Goal: Task Accomplishment & Management: Manage account settings

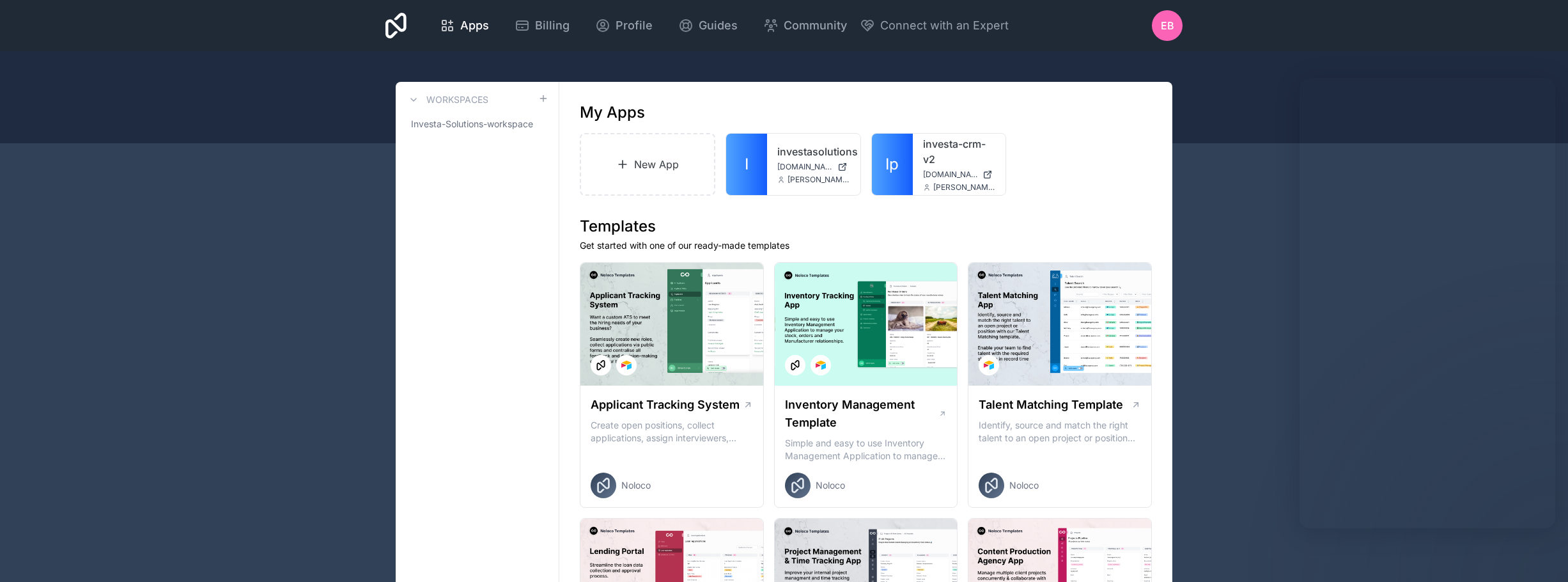
click at [0, 0] on icon at bounding box center [0, 0] width 0 height 0
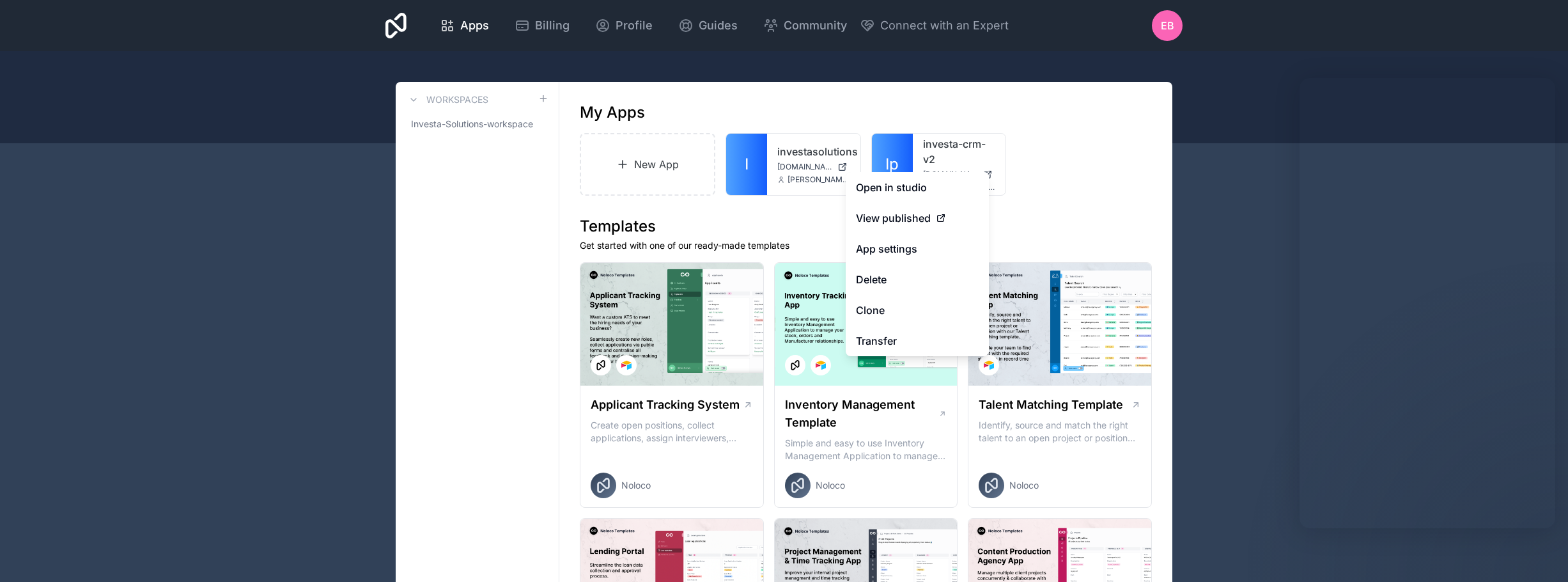
click at [915, 236] on link "App settings" at bounding box center [917, 248] width 143 height 30
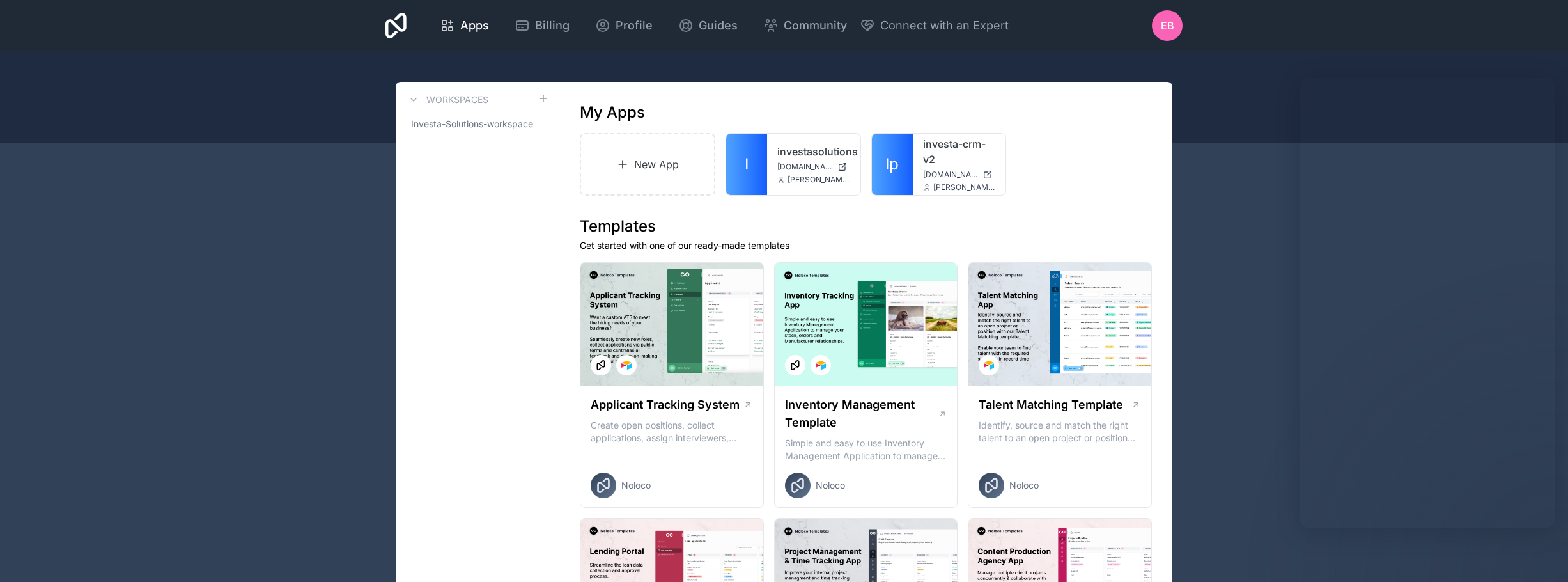
click at [0, 0] on div at bounding box center [0, 0] width 0 height 0
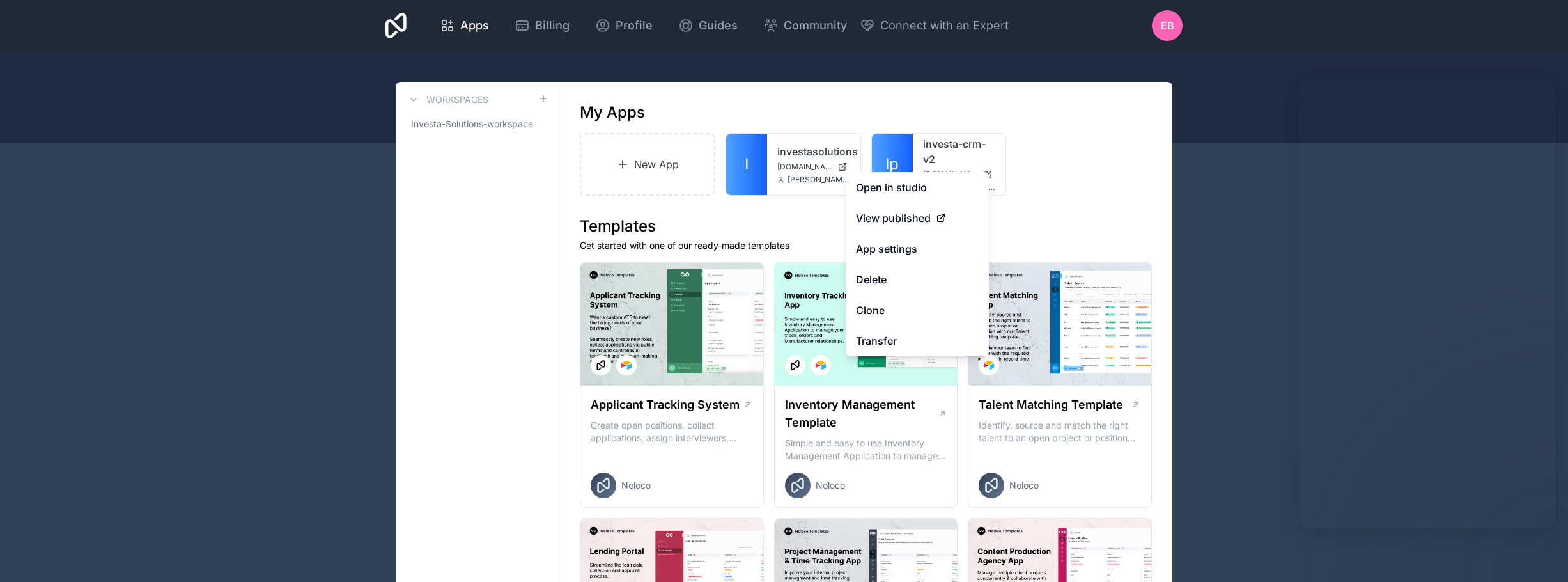
click at [902, 237] on link "App settings" at bounding box center [917, 248] width 143 height 30
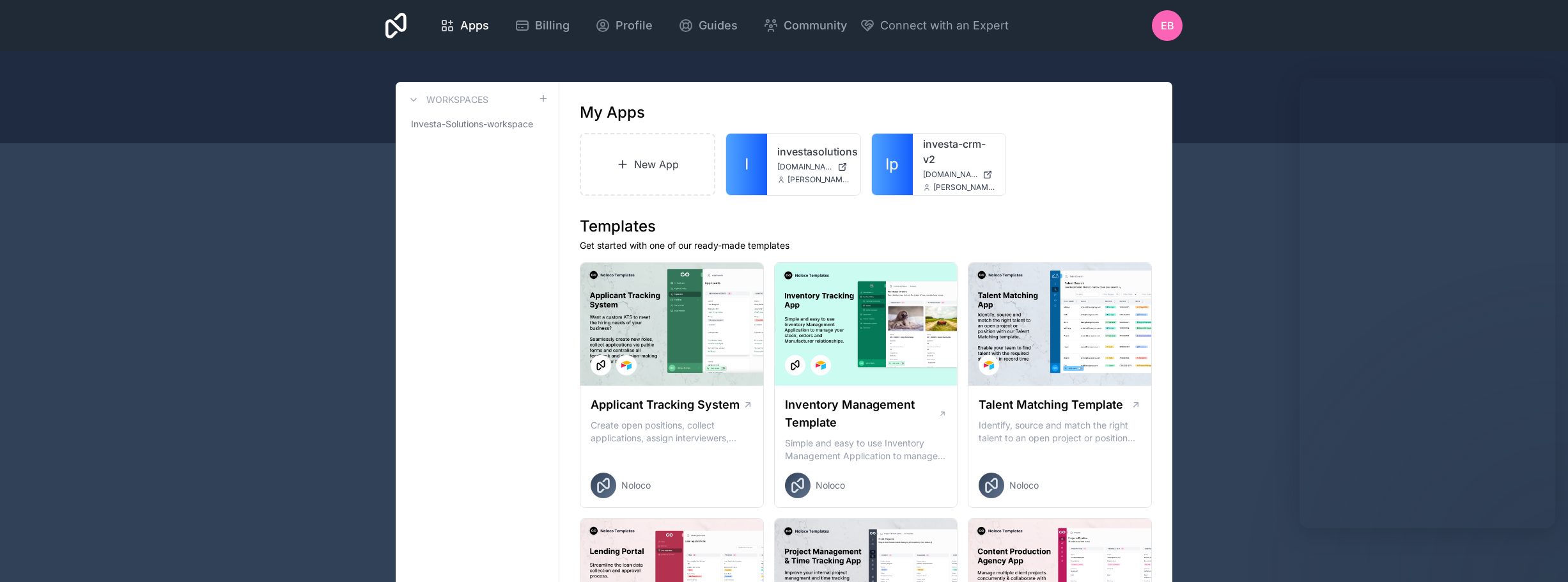
click at [0, 0] on div at bounding box center [0, 0] width 0 height 0
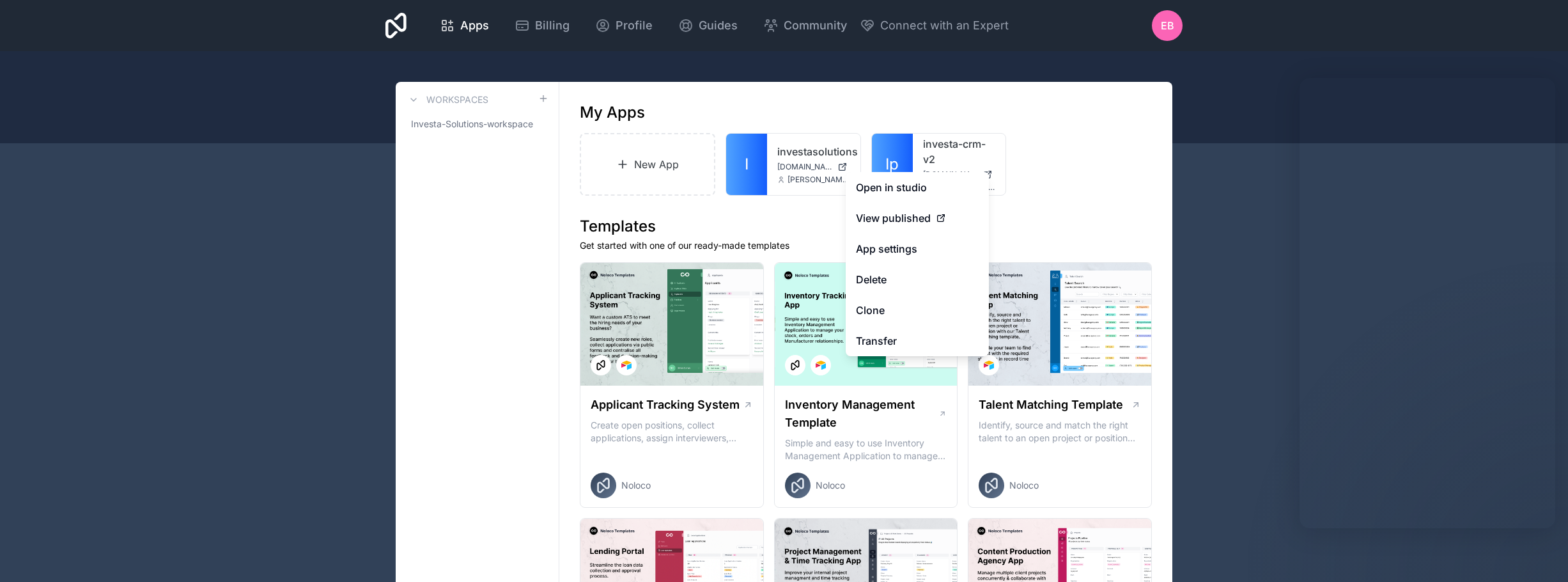
click at [913, 247] on link "App settings" at bounding box center [917, 248] width 143 height 30
